Goal: Task Accomplishment & Management: Manage account settings

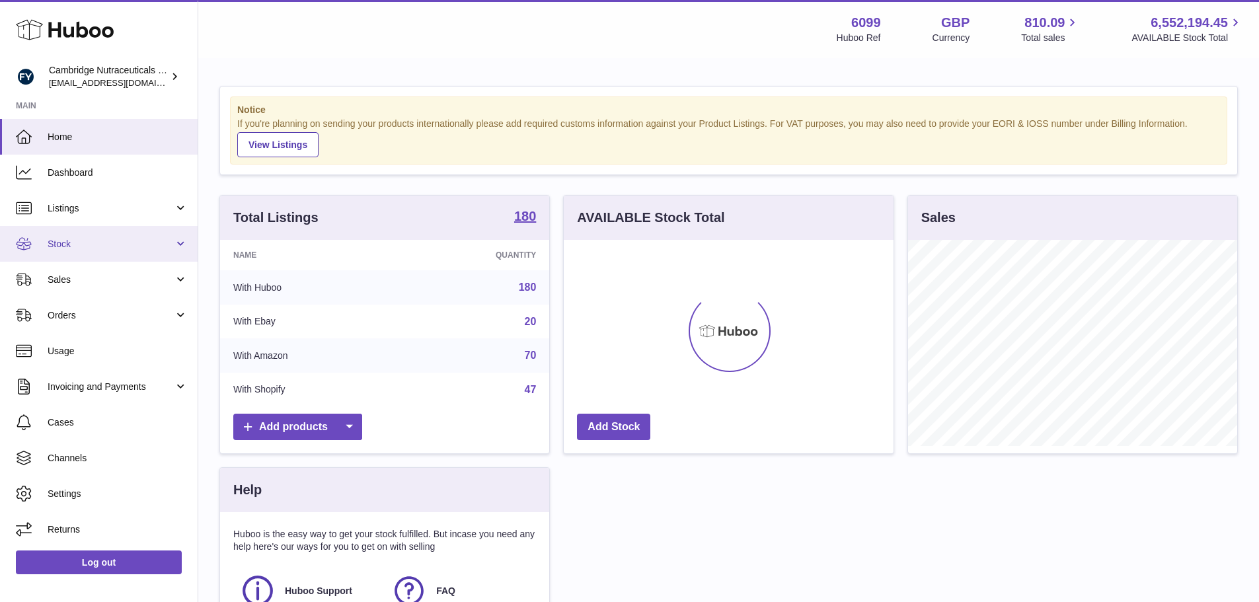
scroll to position [206, 330]
click at [59, 235] on link "Stock" at bounding box center [99, 244] width 198 height 36
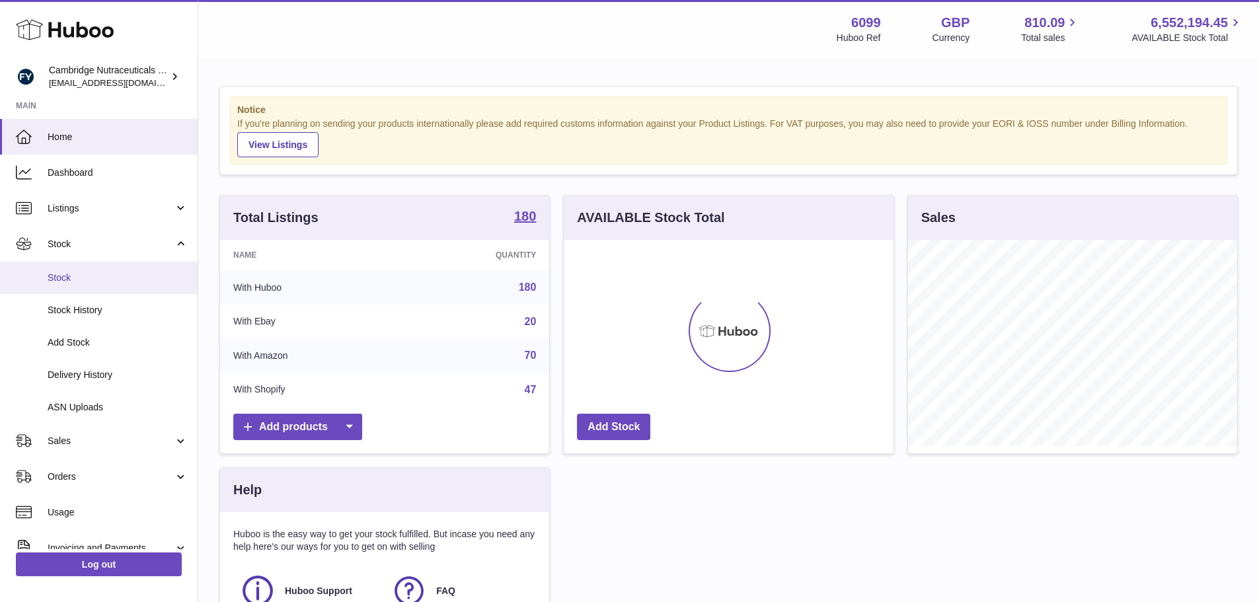
click at [69, 268] on link "Stock" at bounding box center [99, 278] width 198 height 32
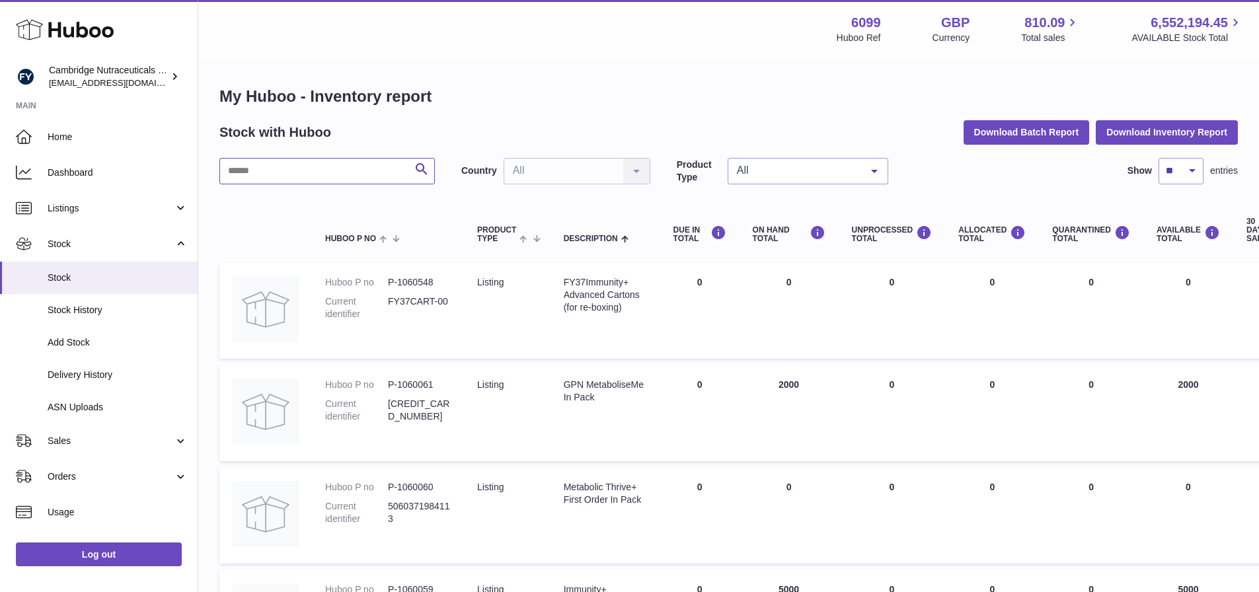
click at [376, 167] on input "text" at bounding box center [326, 171] width 215 height 26
type input "*******"
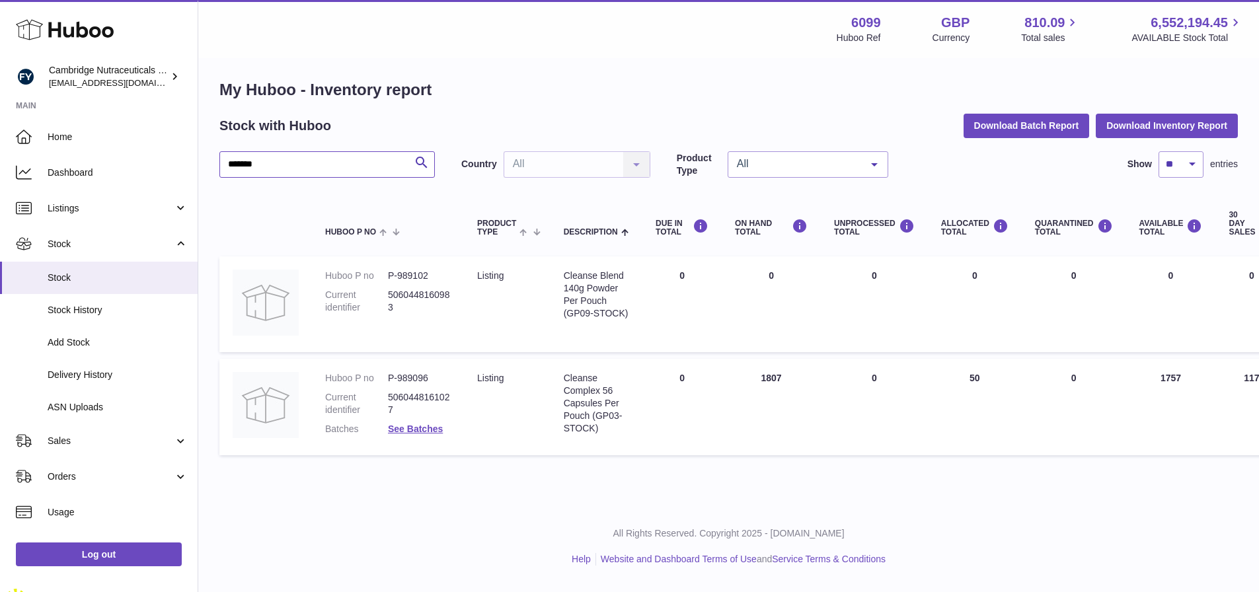
scroll to position [10, 0]
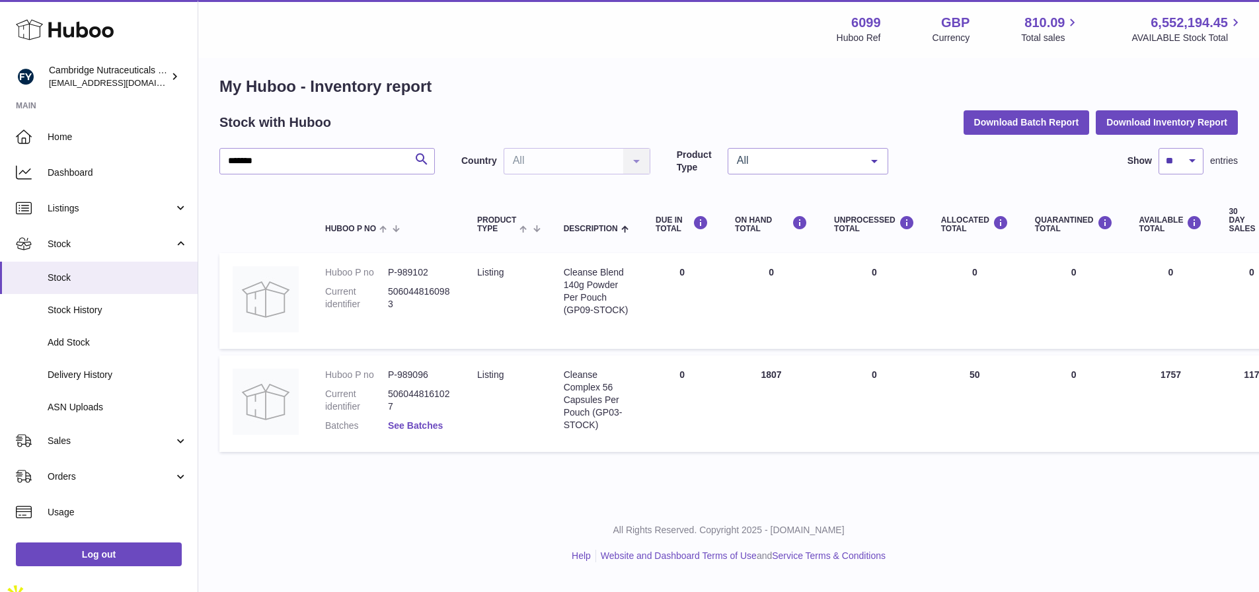
click at [397, 429] on link "See Batches" at bounding box center [415, 425] width 55 height 11
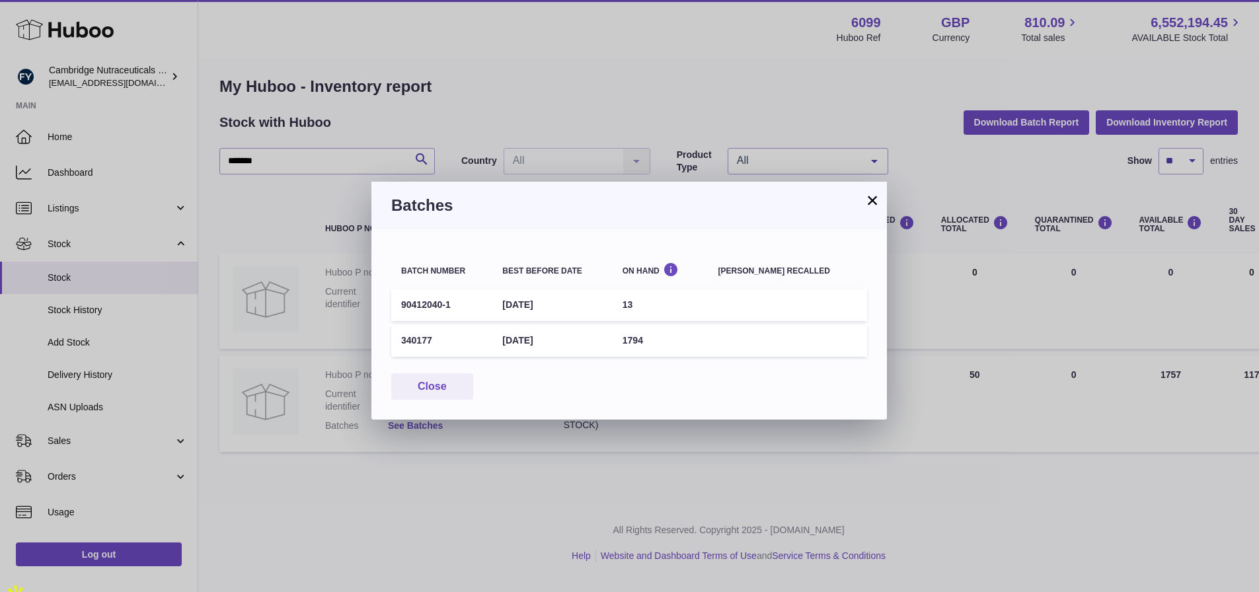
scroll to position [0, 0]
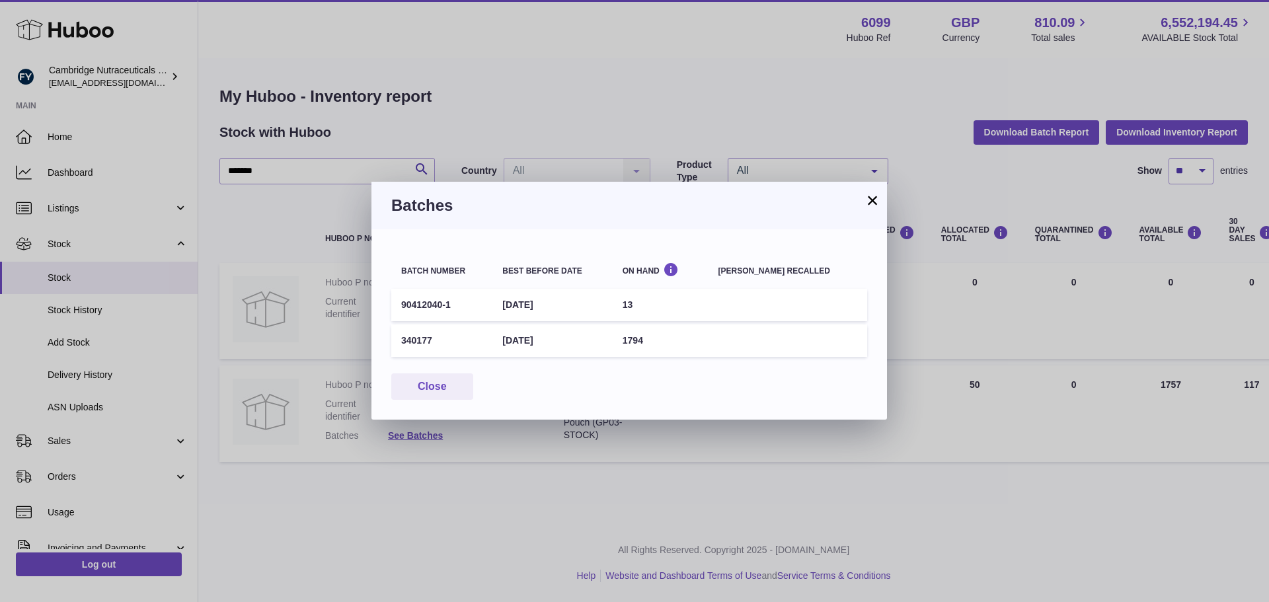
drag, startPoint x: 513, startPoint y: 340, endPoint x: 593, endPoint y: 342, distance: 80.6
click at [593, 342] on td "[DATE]" at bounding box center [552, 340] width 120 height 32
copy td "[DATE]"
click at [878, 198] on button "×" at bounding box center [872, 200] width 16 height 16
